Goal: Task Accomplishment & Management: Use online tool/utility

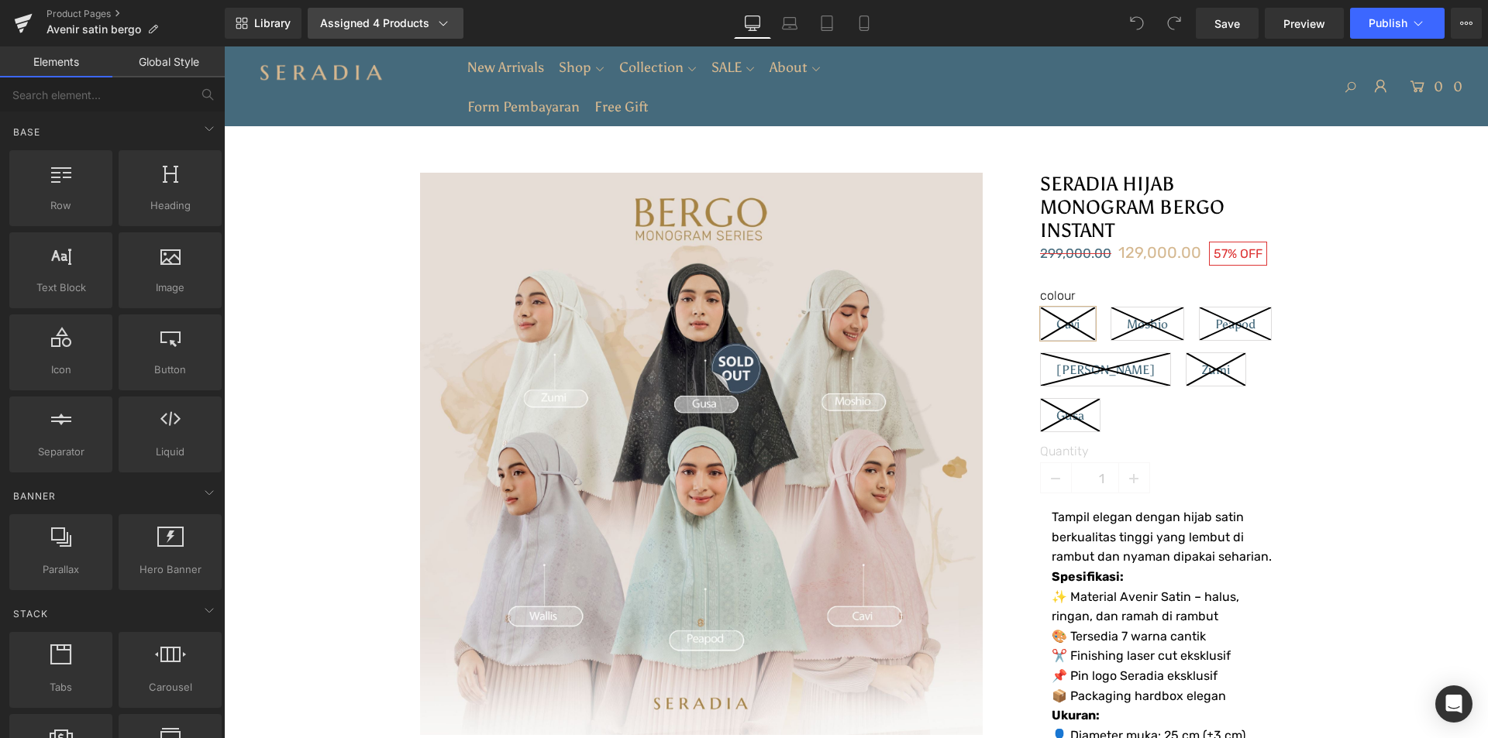
click at [332, 15] on link "Assigned 4 Products" at bounding box center [386, 23] width 156 height 31
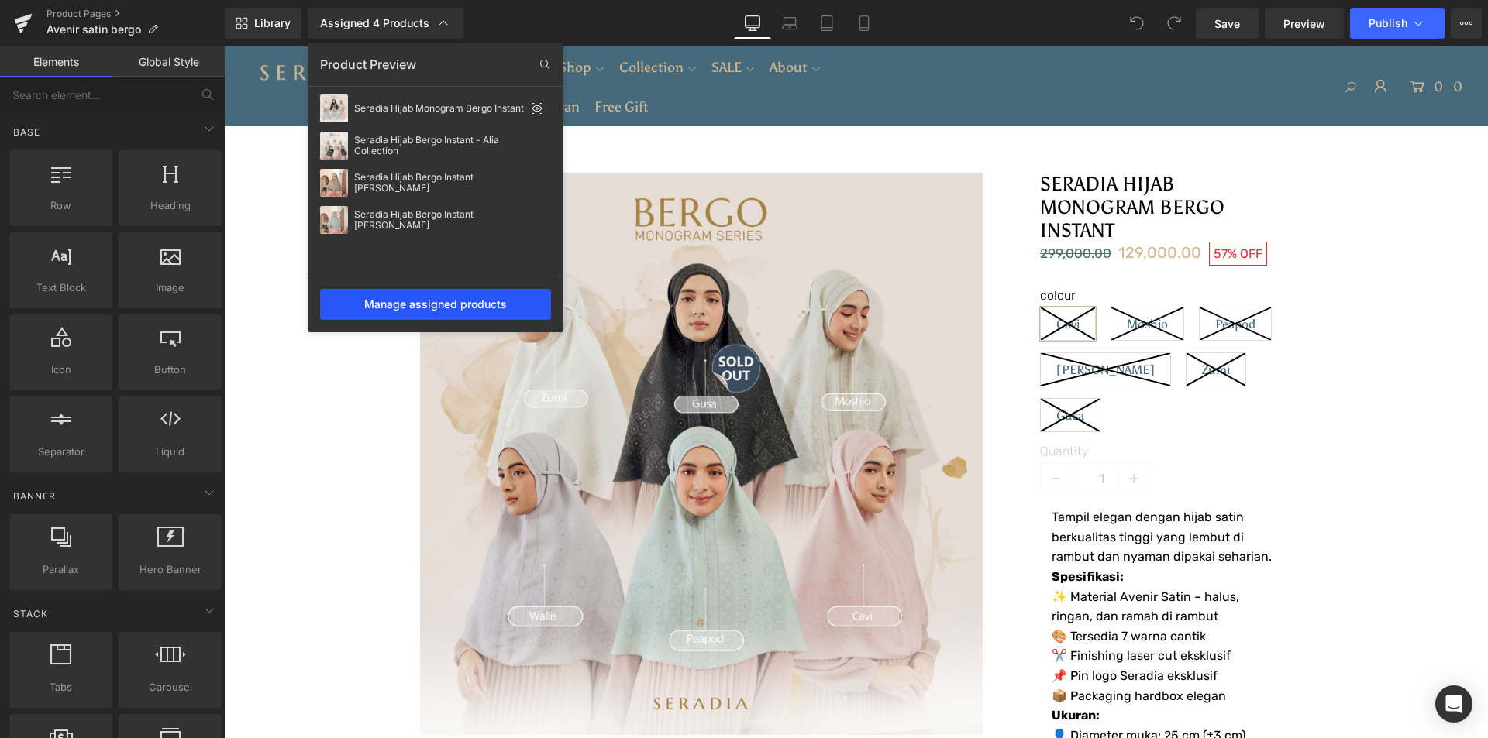
click at [418, 299] on div "Manage assigned products" at bounding box center [435, 304] width 231 height 31
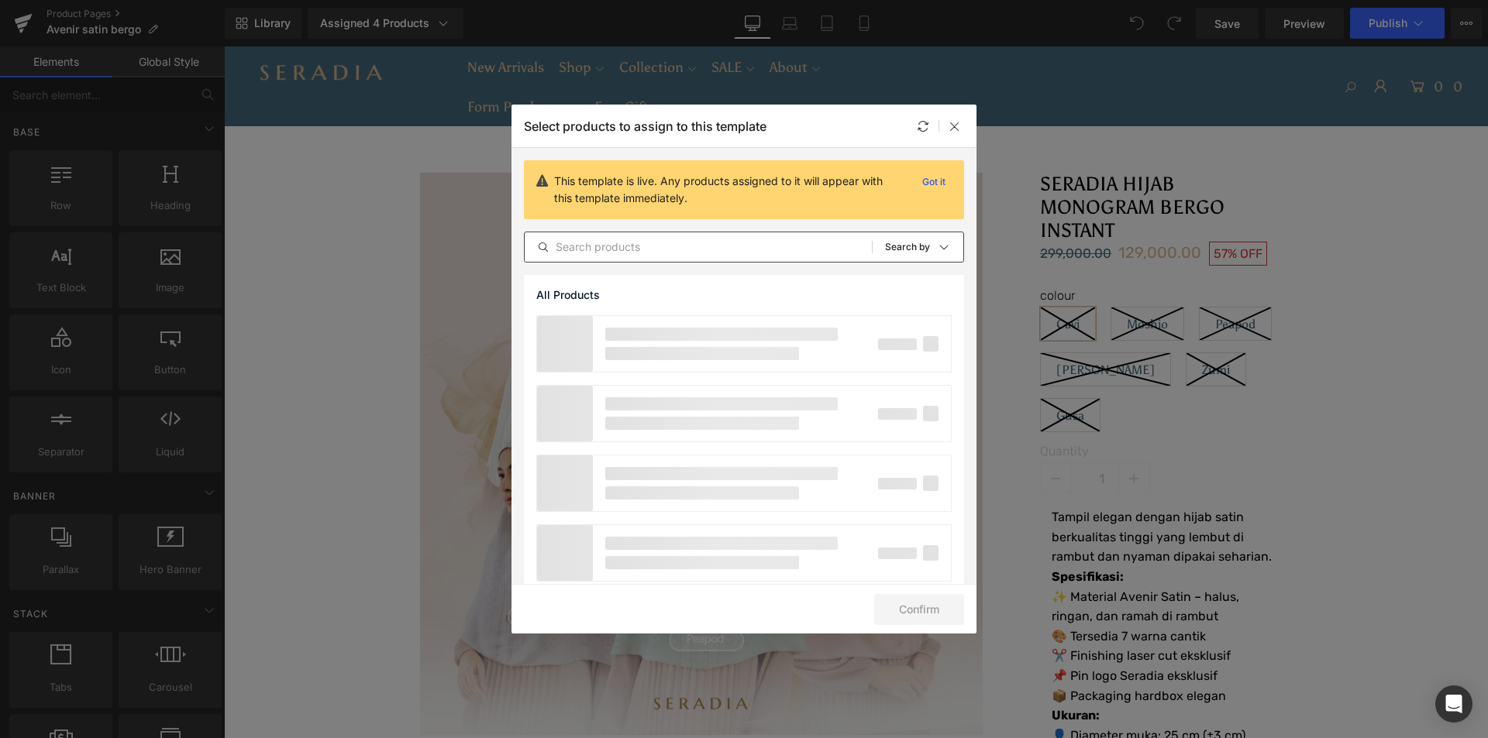
click at [654, 249] on input "text" at bounding box center [698, 247] width 347 height 19
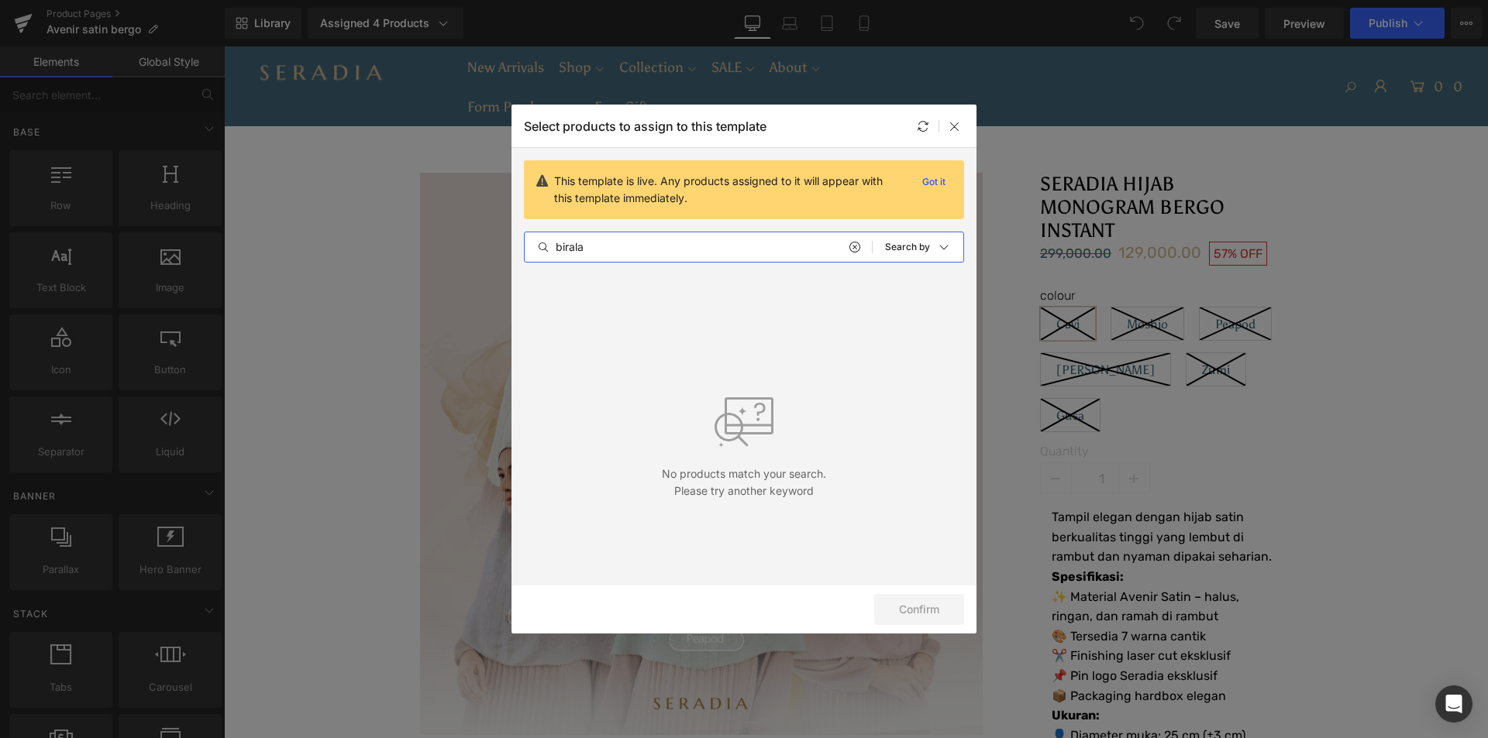
click at [765, 247] on input "birala" at bounding box center [698, 247] width 347 height 19
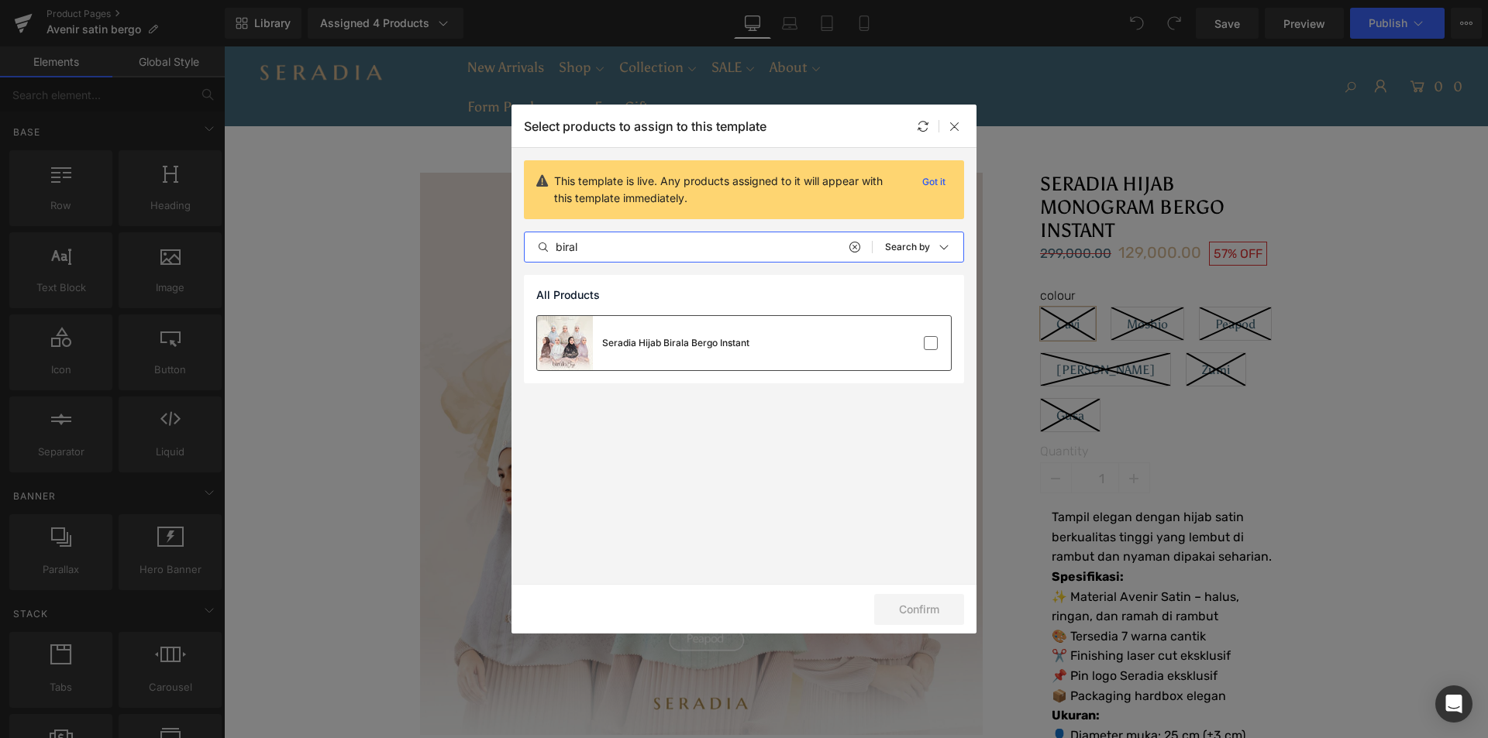
type input "biral"
click at [840, 349] on div "Seradia Hijab Birala Bergo Instant" at bounding box center [744, 343] width 414 height 54
click at [917, 604] on button "Confirm" at bounding box center [919, 609] width 90 height 31
click at [921, 607] on button "Success" at bounding box center [909, 609] width 109 height 31
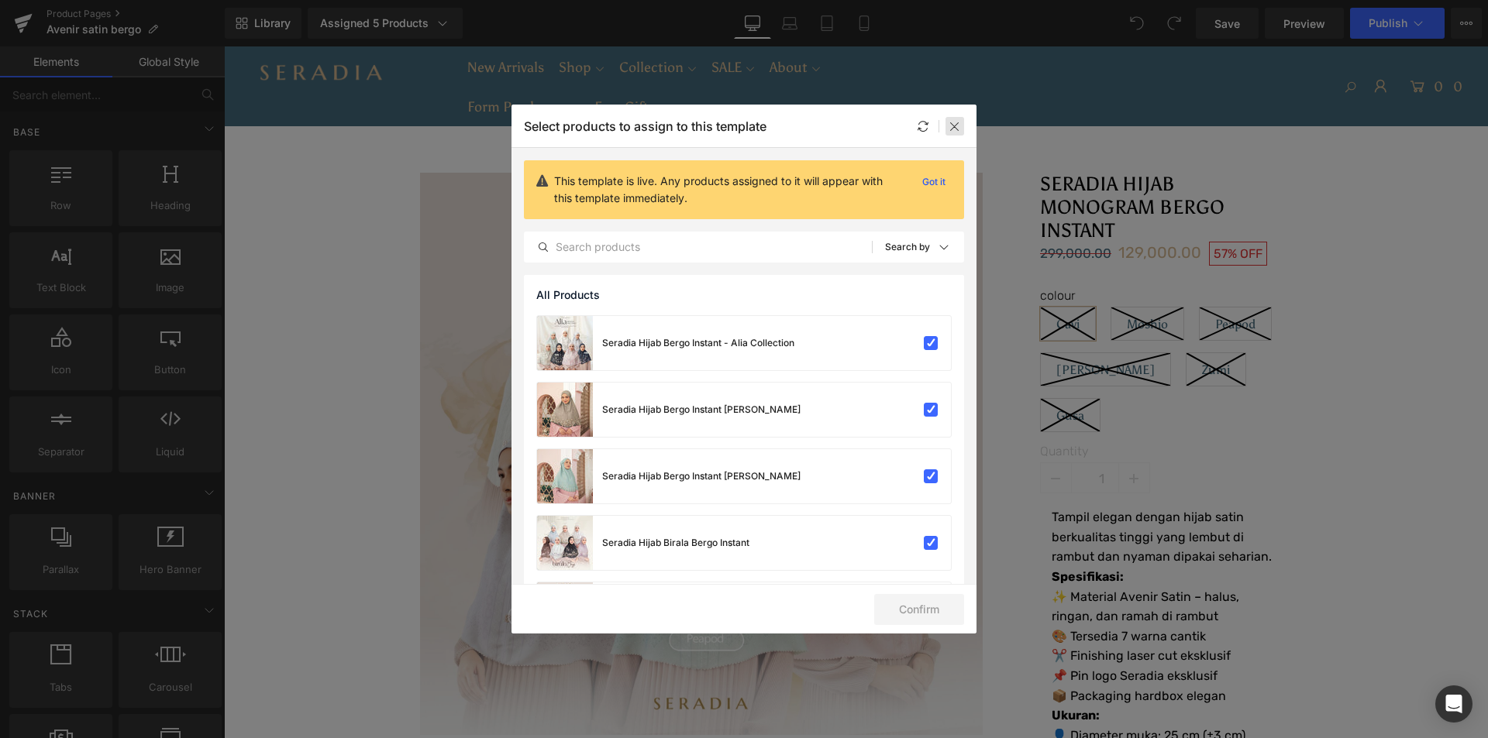
click at [956, 126] on icon at bounding box center [954, 126] width 12 height 12
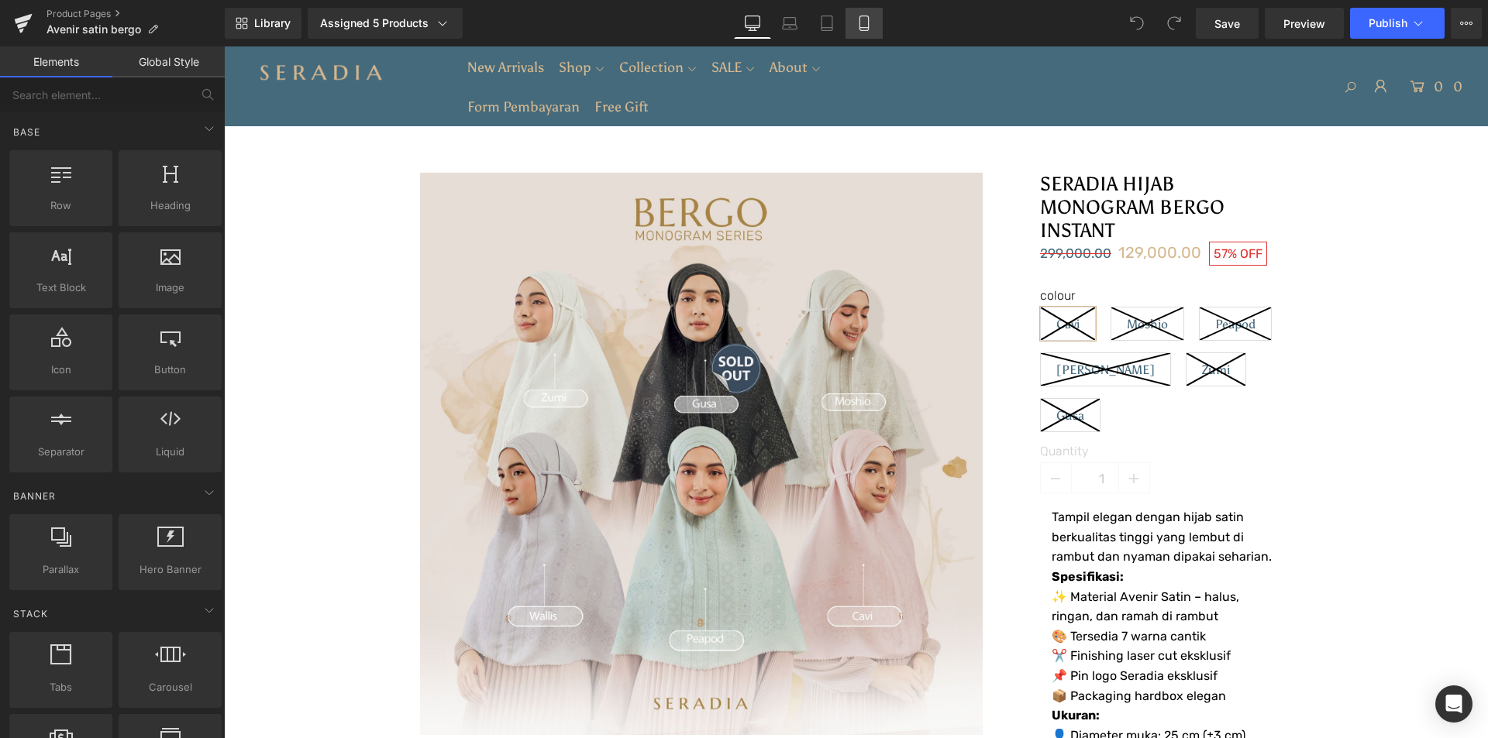
click at [863, 17] on icon at bounding box center [863, 22] width 15 height 15
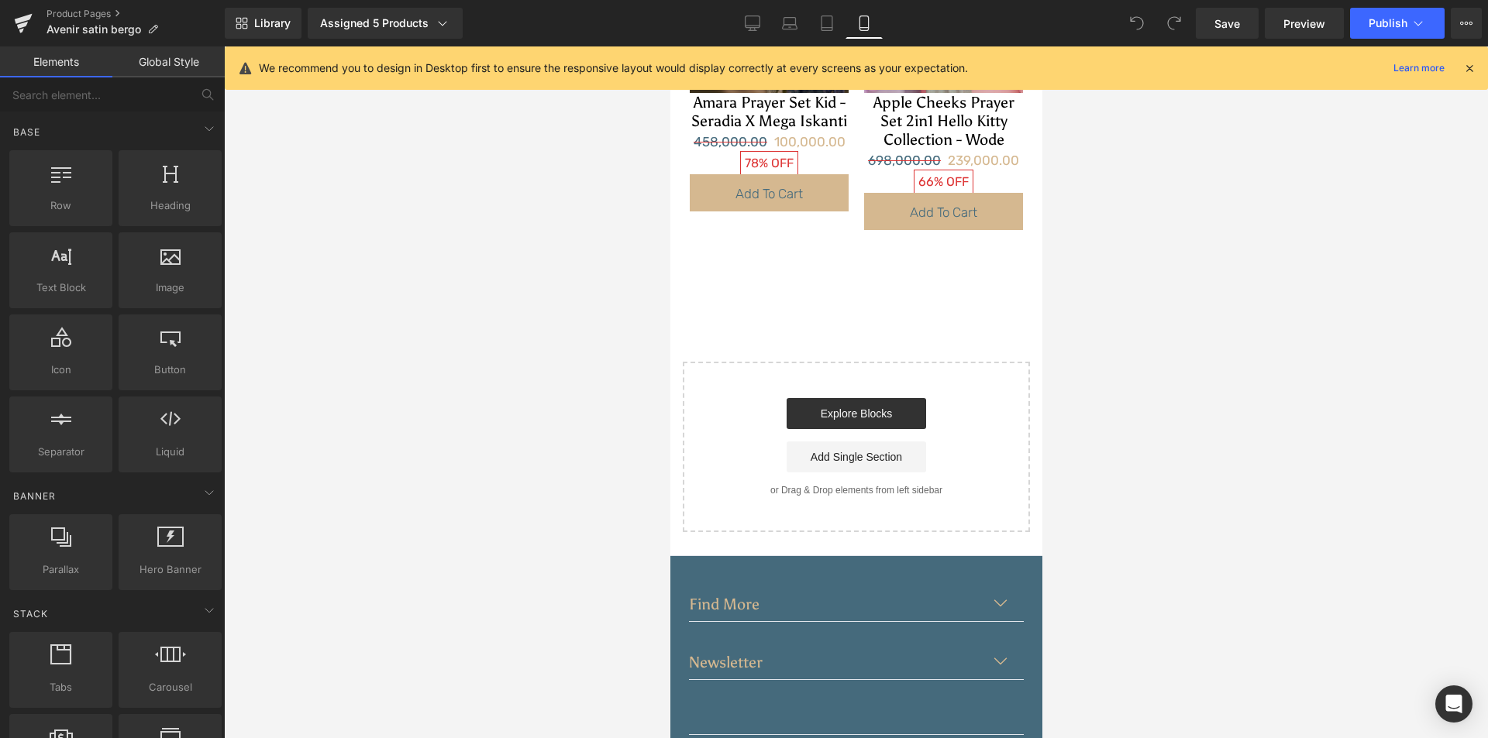
scroll to position [2894, 0]
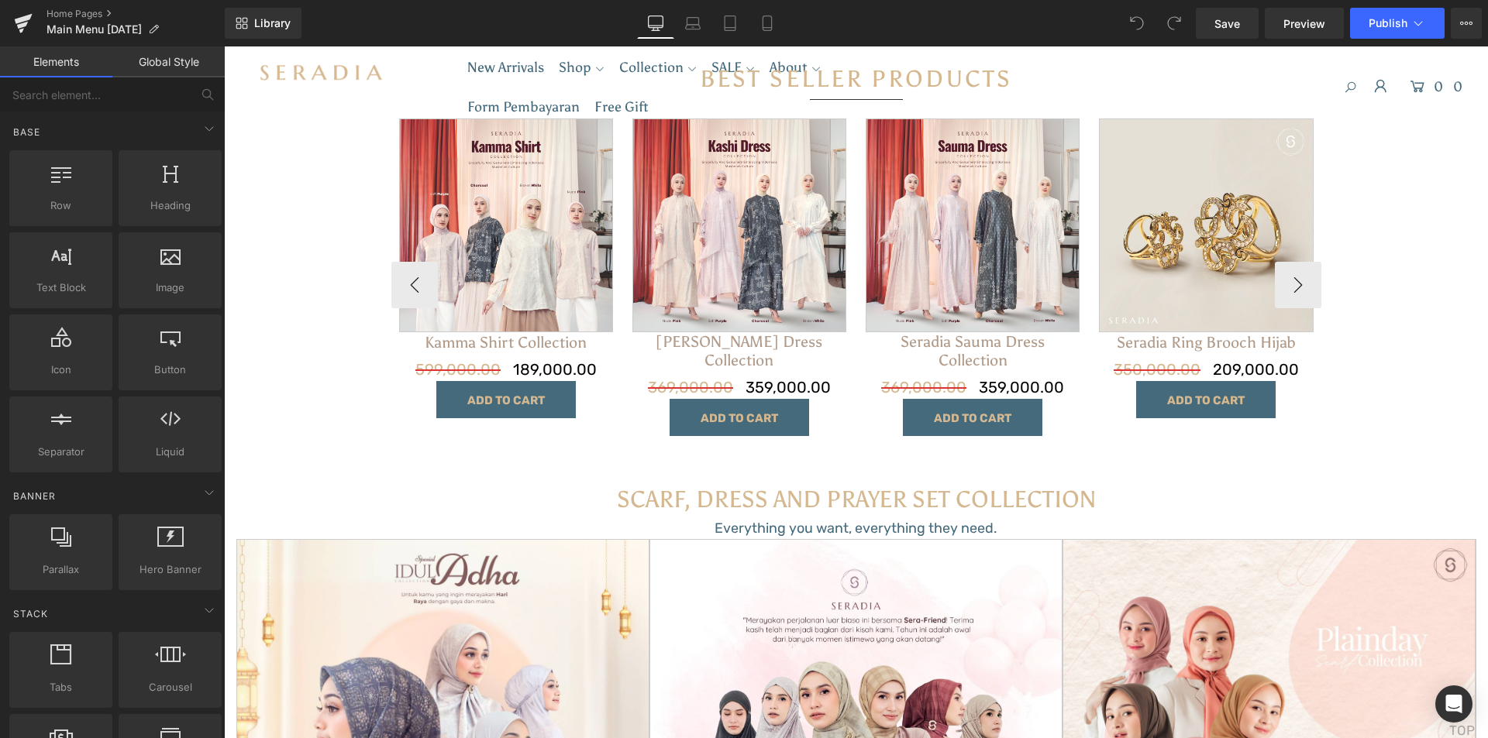
scroll to position [1494, 0]
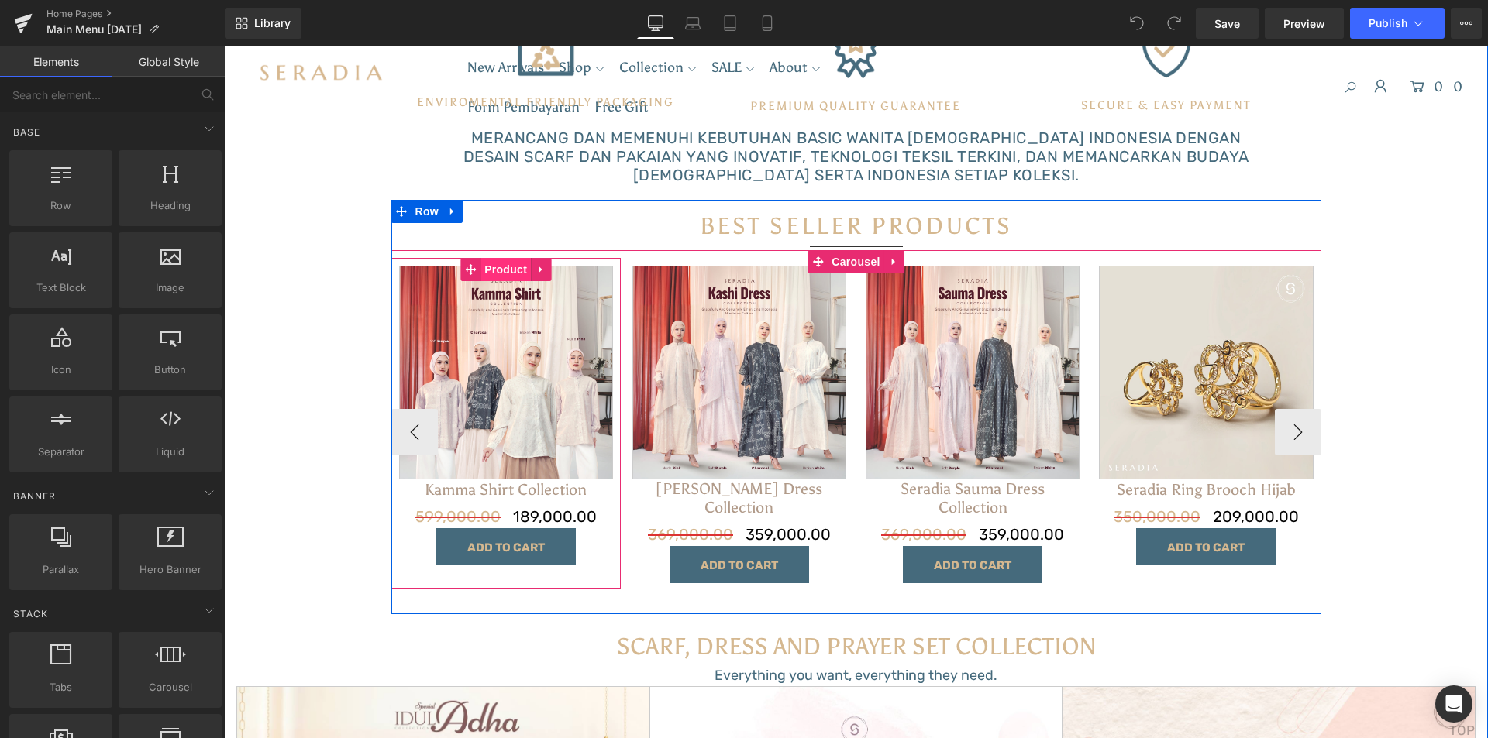
click at [515, 270] on span "Product" at bounding box center [505, 269] width 50 height 23
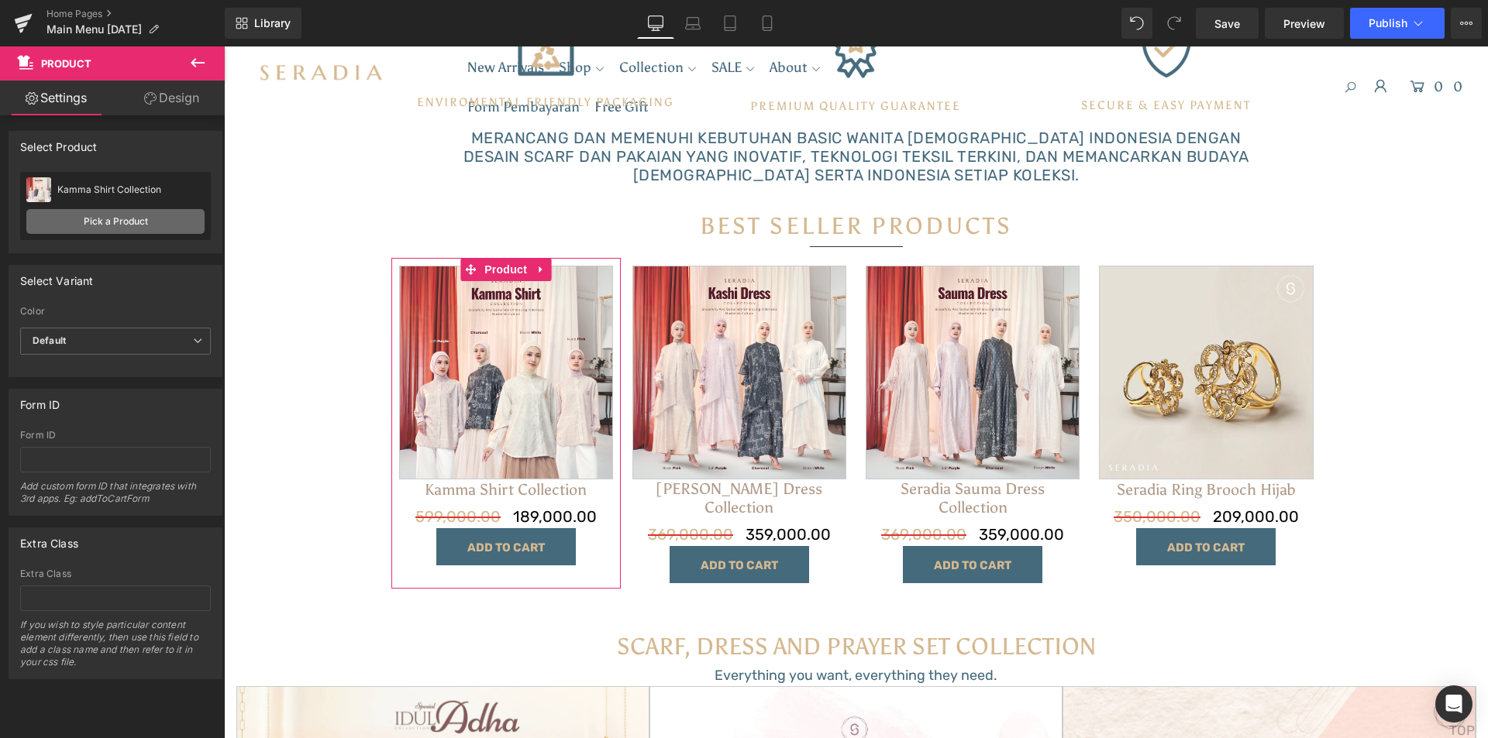
click at [119, 221] on link "Pick a Product" at bounding box center [115, 221] width 178 height 25
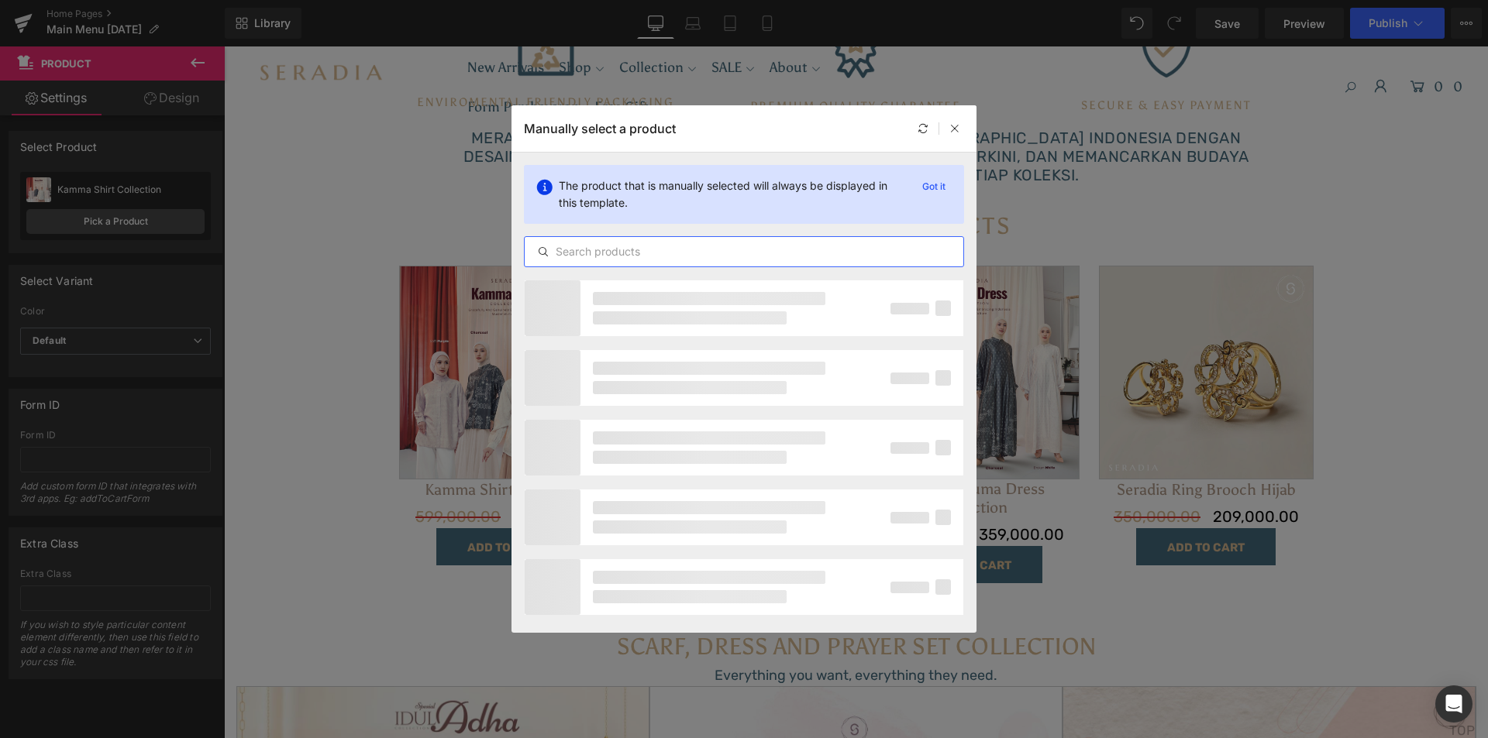
click at [786, 246] on input "text" at bounding box center [744, 252] width 439 height 19
type input "saskara"
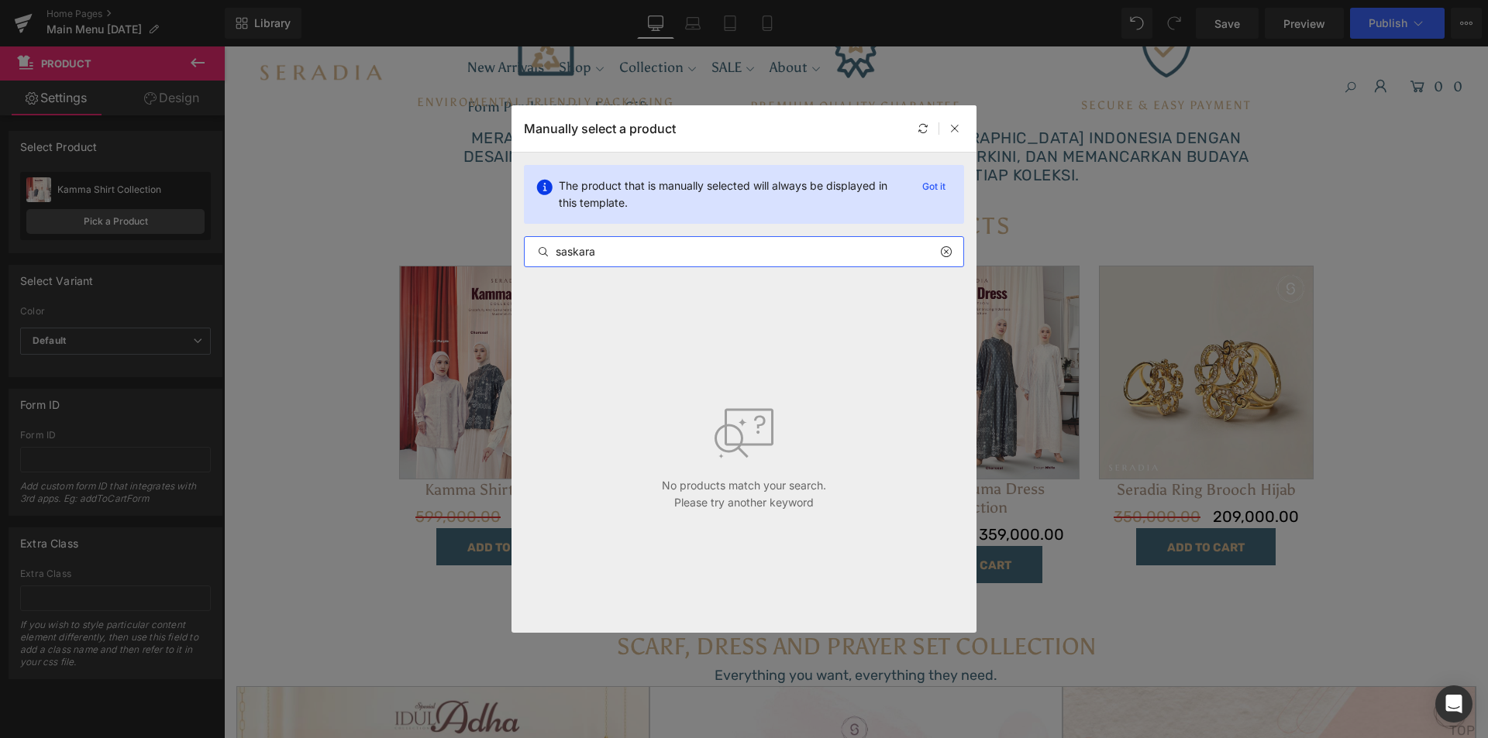
drag, startPoint x: 762, startPoint y: 254, endPoint x: 413, endPoint y: 252, distance: 348.7
click at [413, 252] on div "Manually select a product The product that is manually selected will always be …" at bounding box center [744, 369] width 1488 height 738
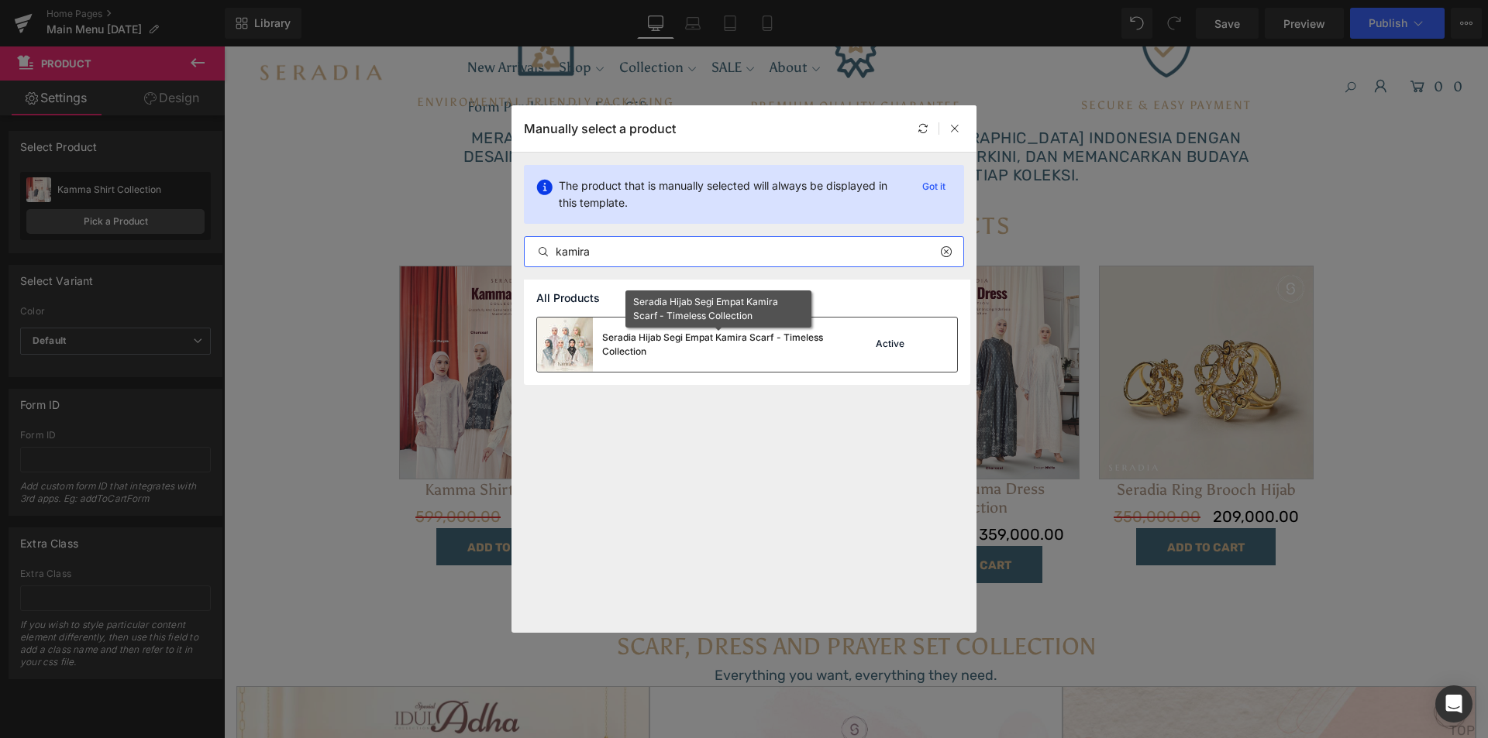
type input "kamira"
click at [700, 356] on div "Seradia Hijab Segi Empat Kamira Scarf - Timeless Collection" at bounding box center [718, 345] width 232 height 28
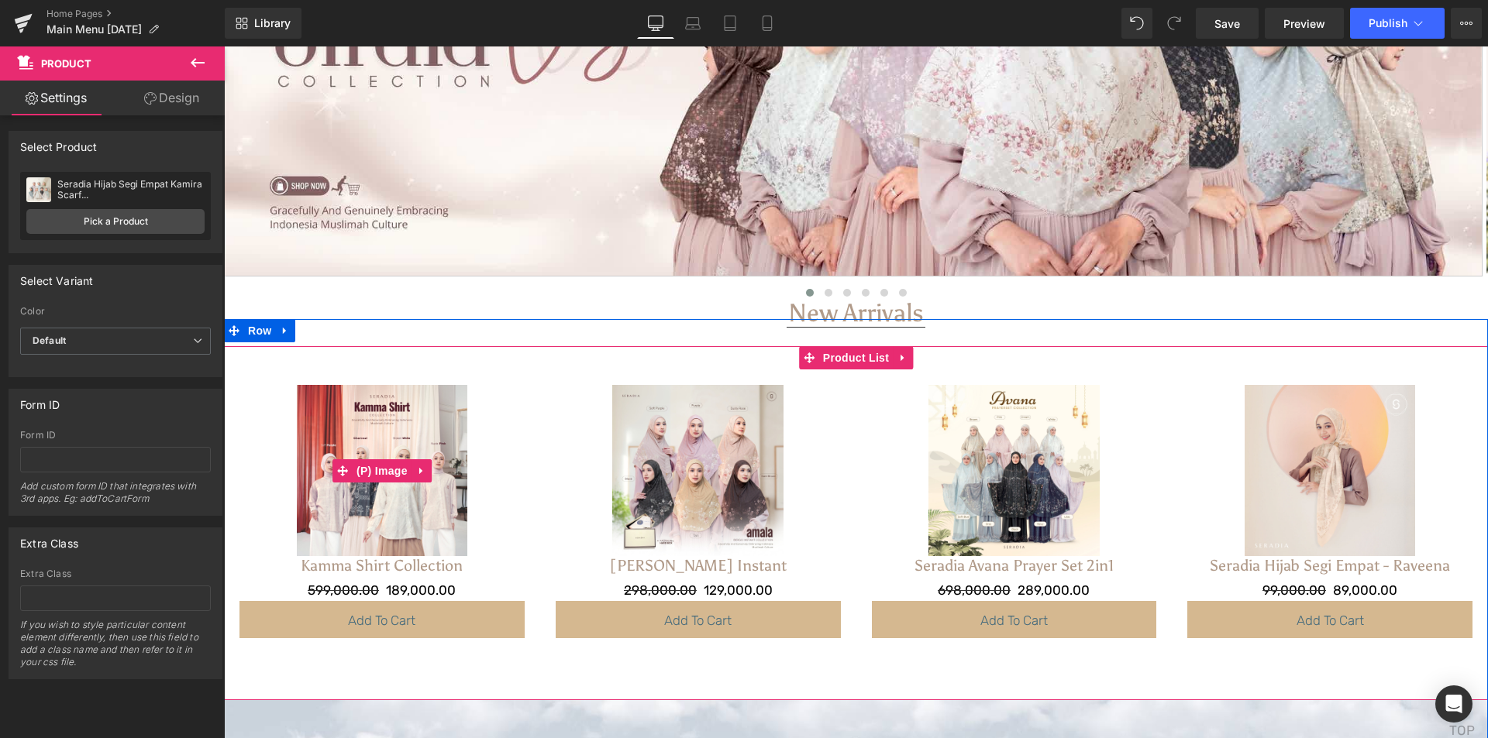
scroll to position [332, 0]
click at [857, 360] on span "Product List" at bounding box center [856, 357] width 74 height 23
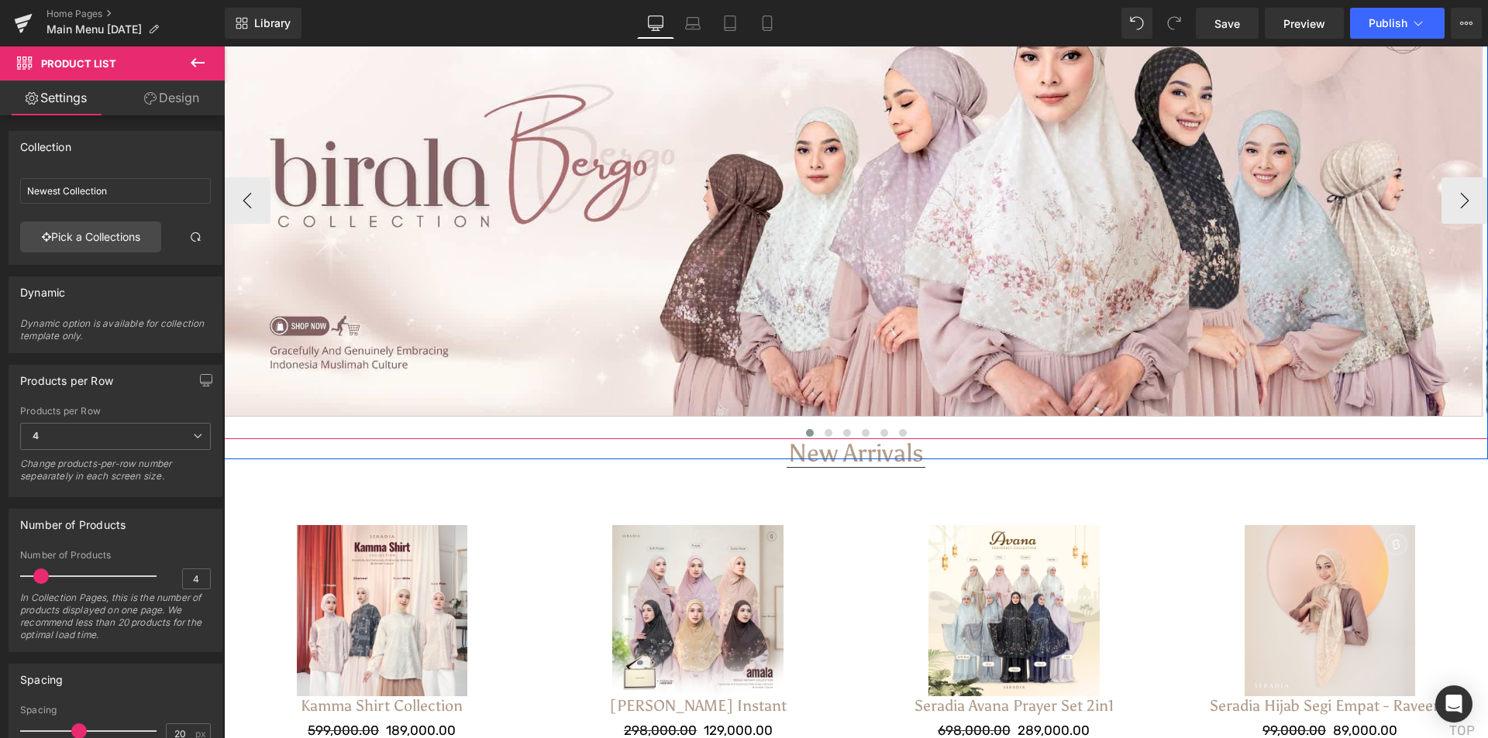
scroll to position [0, 0]
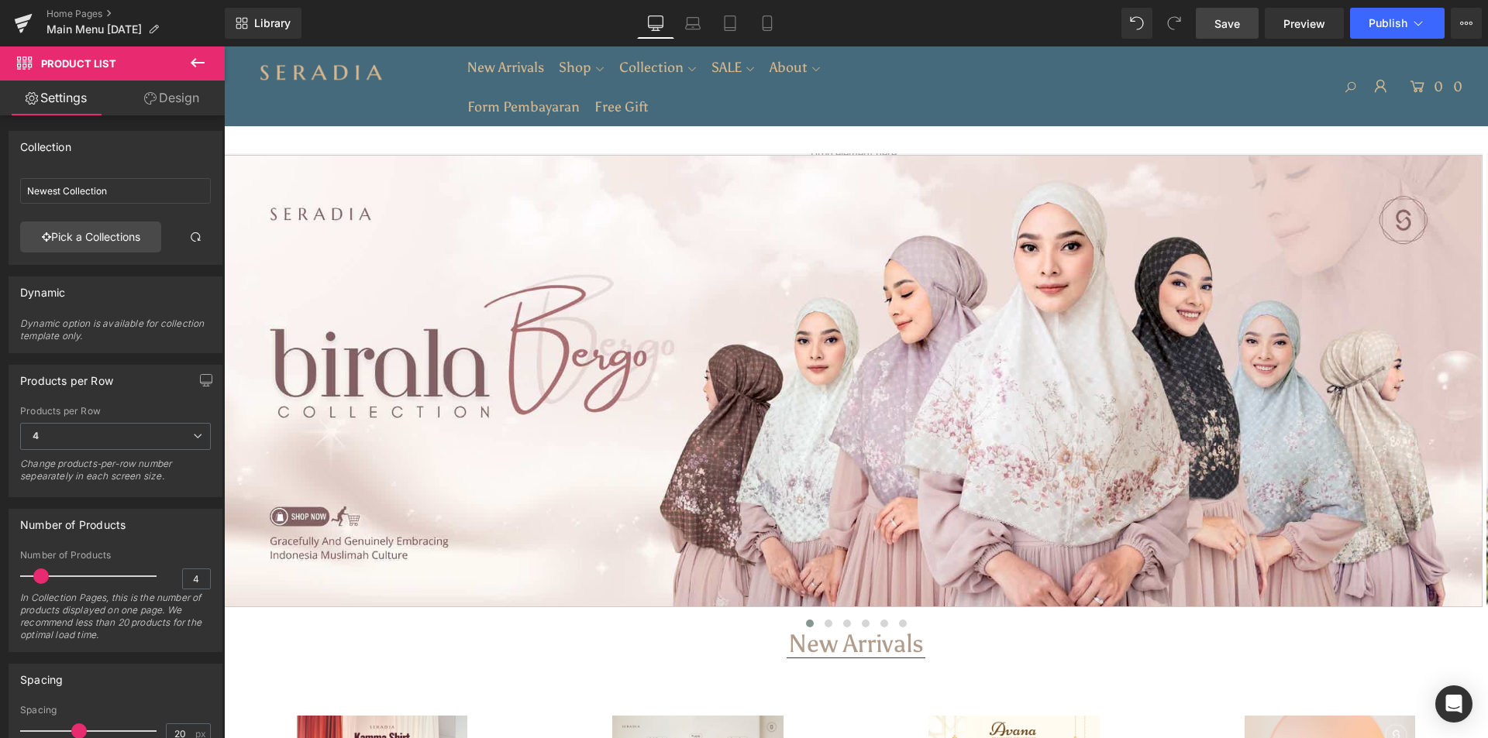
click at [1220, 31] on span "Save" at bounding box center [1227, 23] width 26 height 16
